Goal: Task Accomplishment & Management: Manage account settings

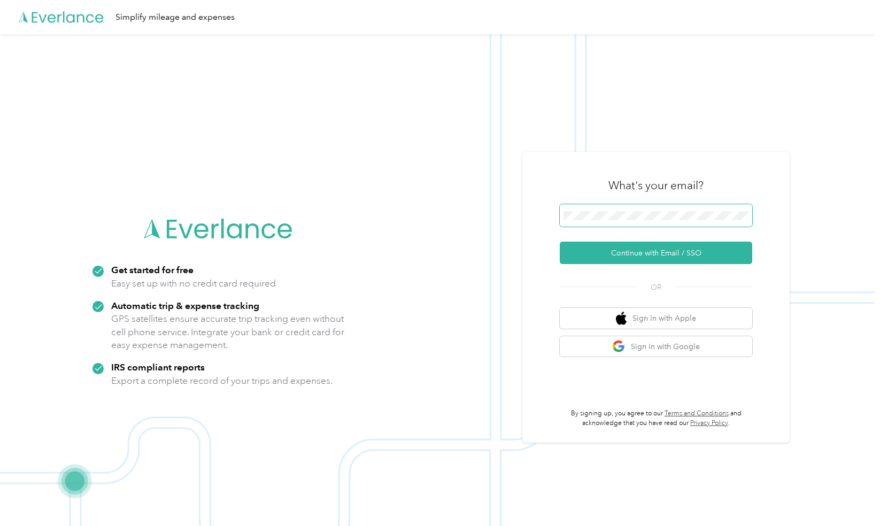
click at [622, 226] on span at bounding box center [656, 215] width 192 height 22
click at [638, 250] on button "Continue with Email / SSO" at bounding box center [656, 253] width 192 height 22
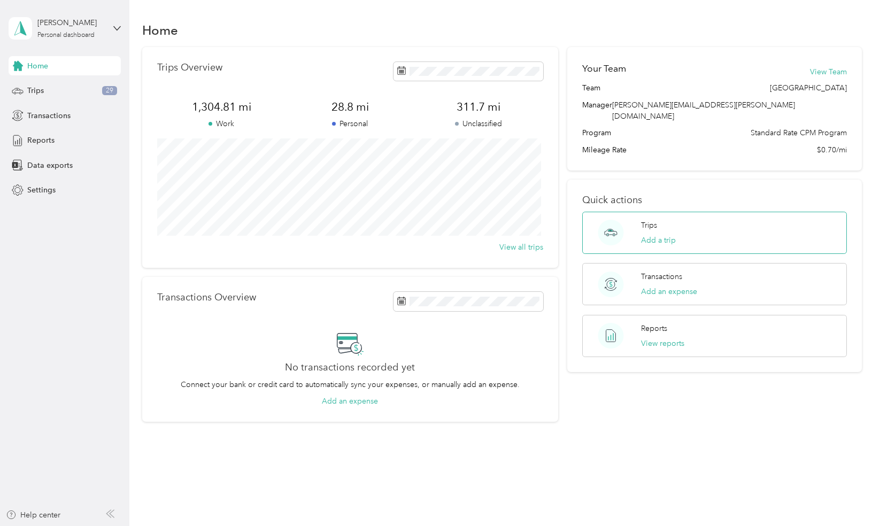
click at [700, 216] on div "Trips Add a trip" at bounding box center [714, 233] width 264 height 42
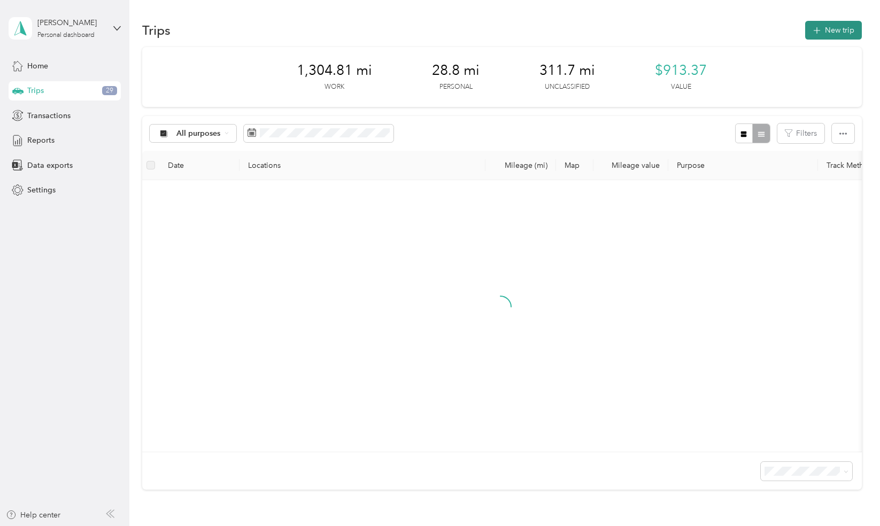
click at [825, 34] on button "New trip" at bounding box center [833, 30] width 57 height 19
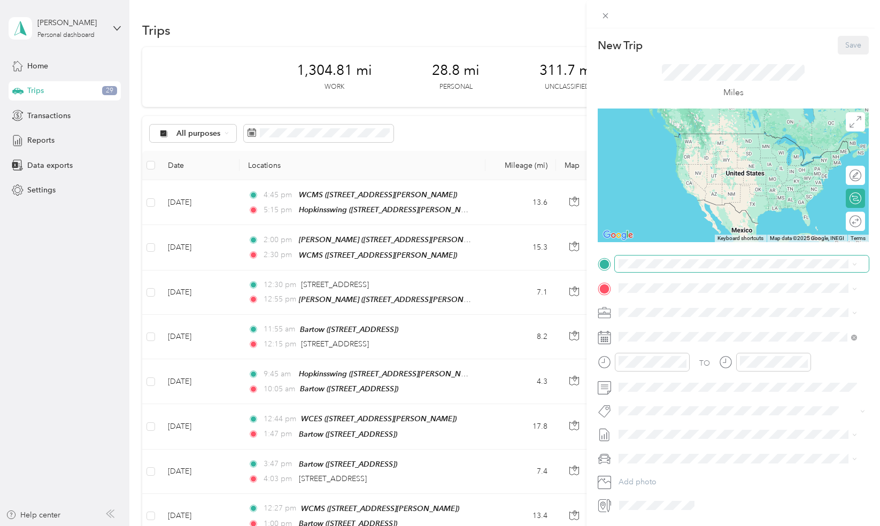
click at [654, 268] on span at bounding box center [742, 264] width 254 height 17
click at [710, 358] on span "[STREET_ADDRESS][PERSON_NAME]" at bounding box center [702, 357] width 127 height 9
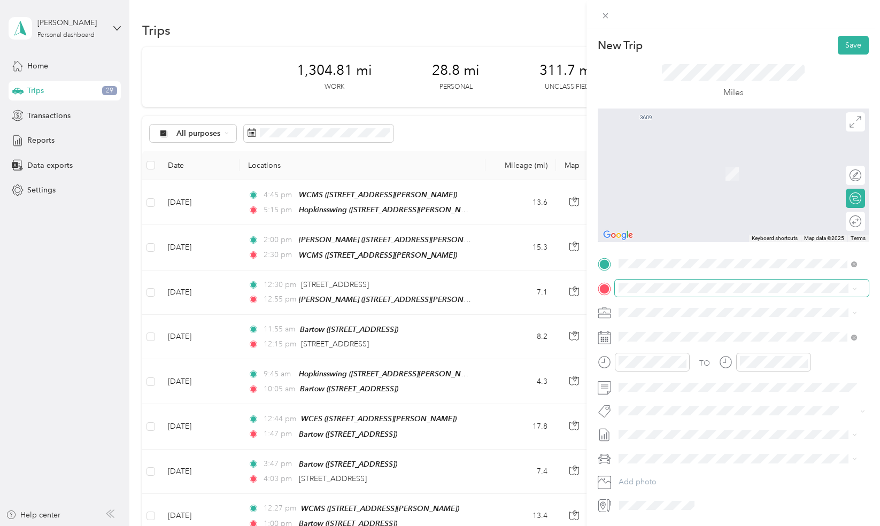
click at [648, 293] on span at bounding box center [742, 288] width 254 height 17
click at [607, 74] on div "Miles" at bounding box center [733, 82] width 271 height 54
click at [703, 337] on div "TEAM WCMS [STREET_ADDRESS][PERSON_NAME]" at bounding box center [702, 339] width 127 height 26
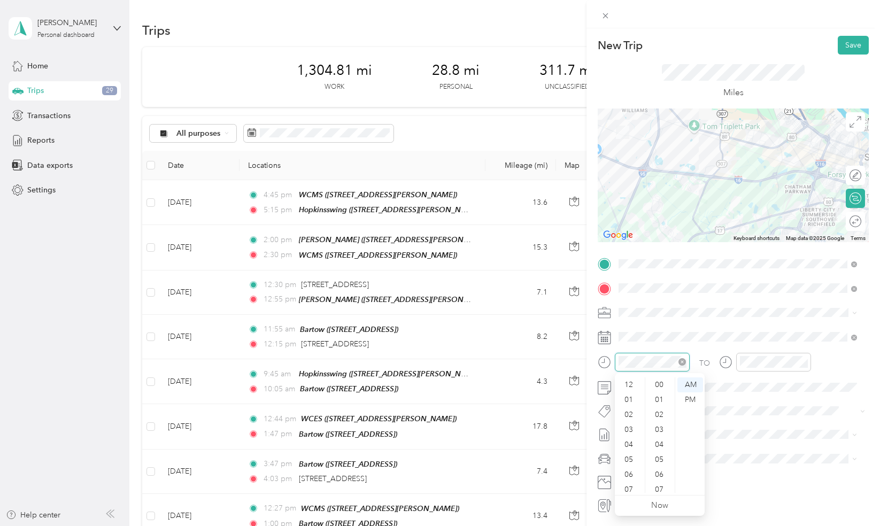
scroll to position [64, 0]
click at [632, 471] on div "10" at bounding box center [630, 470] width 26 height 15
click at [661, 402] on div "10" at bounding box center [660, 403] width 26 height 15
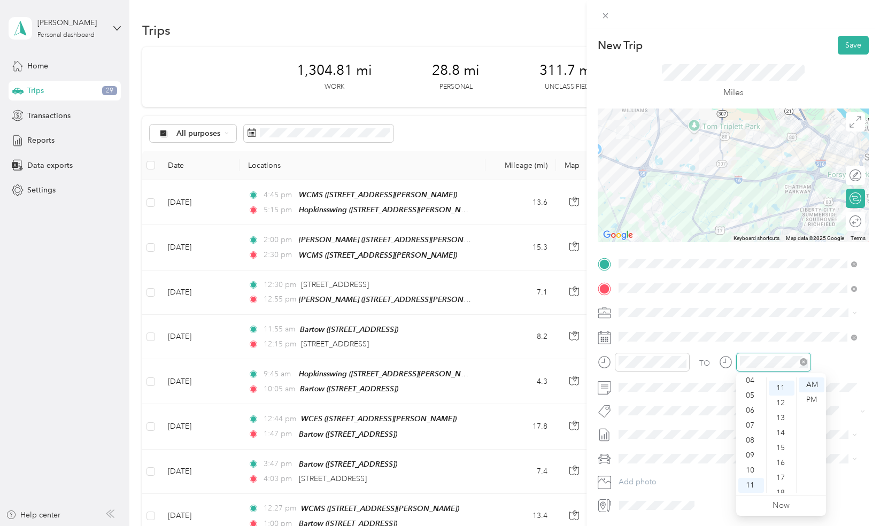
scroll to position [165, 0]
click at [749, 468] on div "10" at bounding box center [751, 470] width 26 height 15
click at [783, 457] on div "40" at bounding box center [782, 454] width 26 height 15
click at [841, 48] on button "Save" at bounding box center [853, 45] width 31 height 19
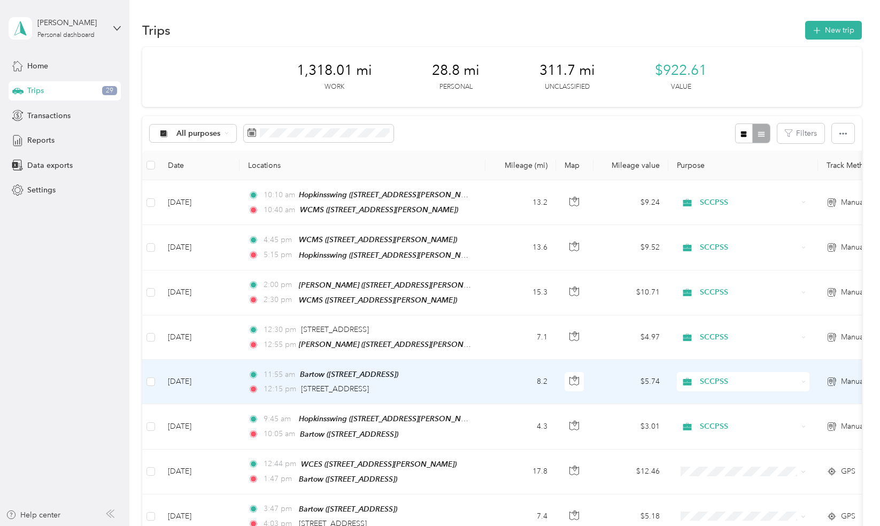
click at [777, 376] on span "SCCPSS" at bounding box center [749, 382] width 98 height 12
